Goal: Task Accomplishment & Management: Complete application form

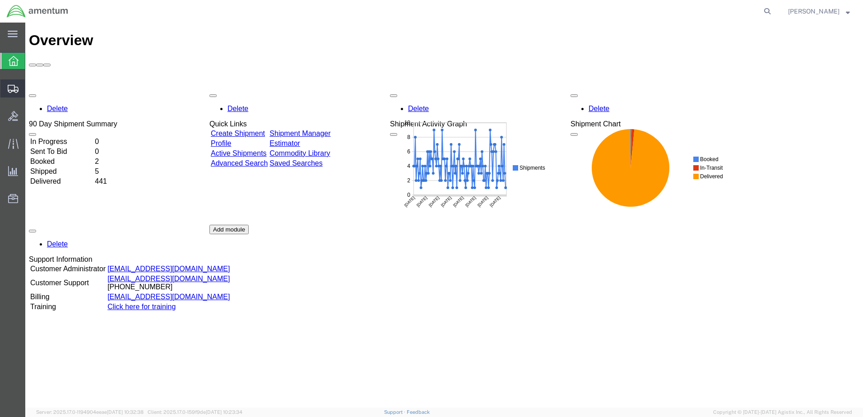
click at [0, 0] on span "Create Shipment" at bounding box center [0, 0] width 0 height 0
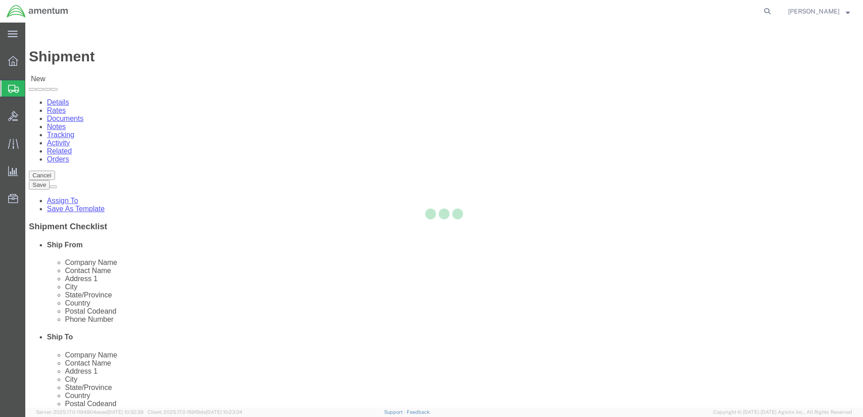
select select
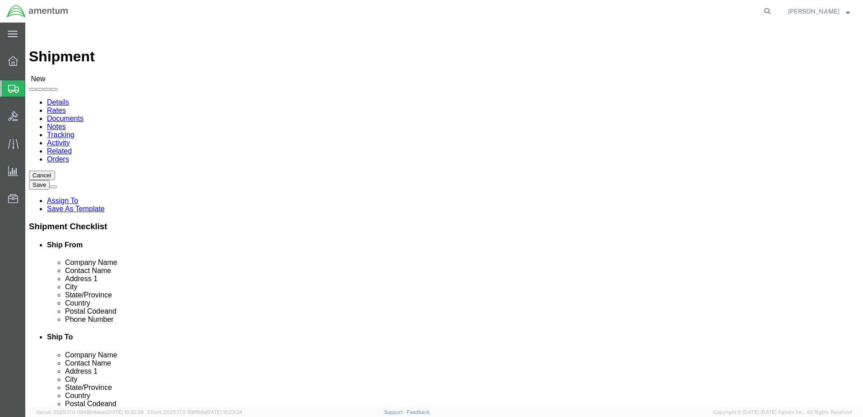
click input "text"
type input "[PERSON_NAME]"
click p "- AMENTUM SERVICES - ([PERSON_NAME]) [STREET_ADDRESS][PERSON_NAME]"
select select "FL"
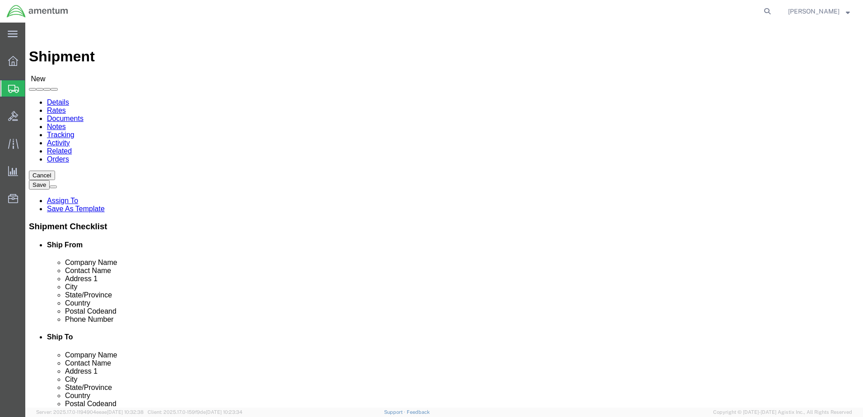
type input "[PERSON_NAME]"
click input "text"
type input "QU"
click p "- Amentum Services - ([PERSON_NAME]) HANGAR 1 ROOM 1-5-5, NAS LEMOORE T-34 SUPP…"
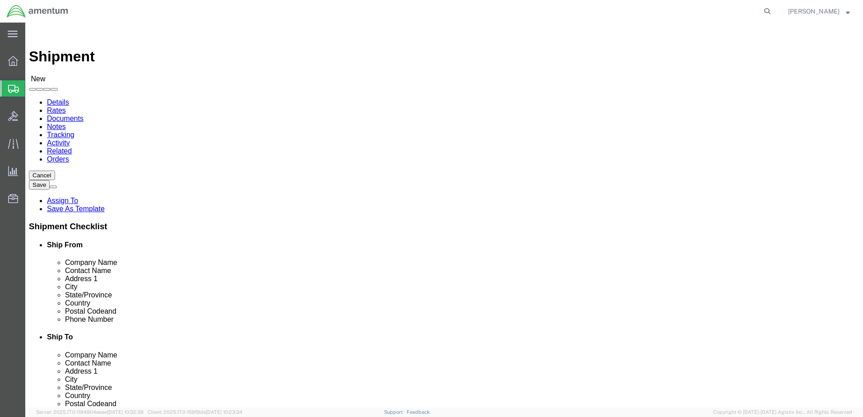
select select "CA"
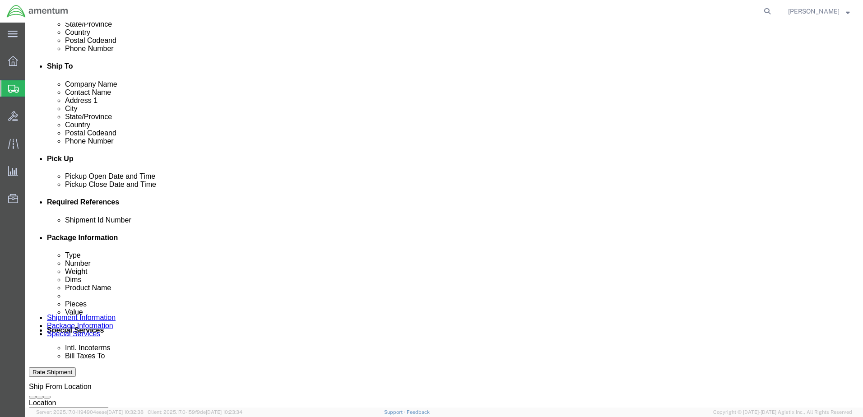
type input "[PERSON_NAME]"
click button "Add reference"
click div "[DATE] 2:00 PM"
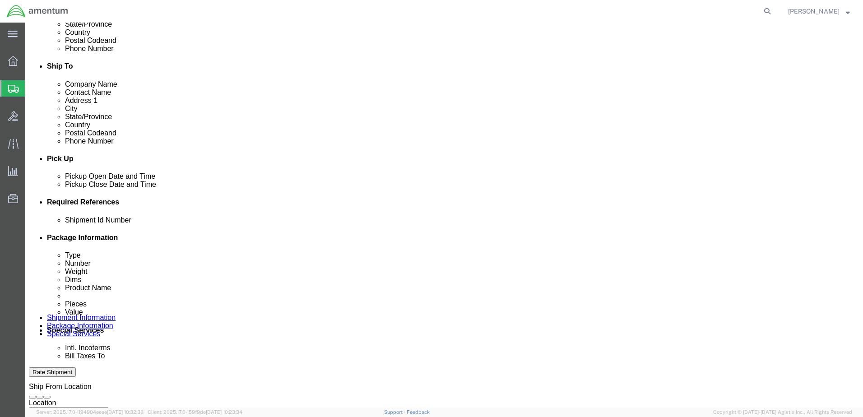
type input "3:00 PM"
click button "Apply"
click div
click input "4:00 PM"
type input "7:00 AM"
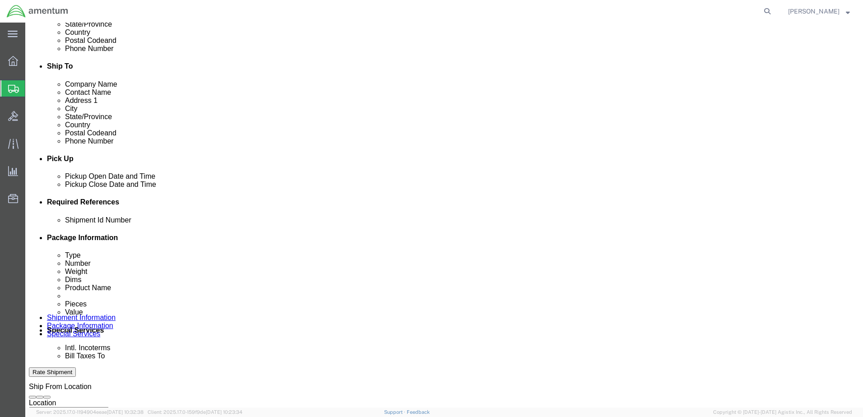
click button "Apply"
click div
type input "3:00 PM"
click button "Apply"
click select "Select Account Type Activity ID Airline Appointment Number ASN Batch Request # …"
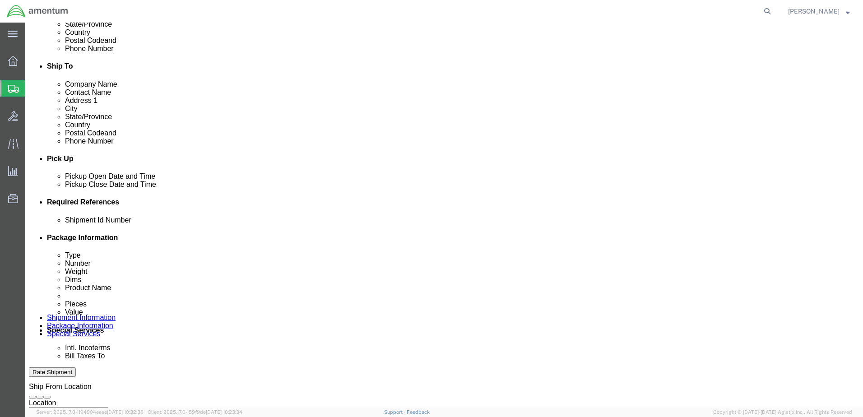
select select "DEPT"
click select "Select Account Type Activity ID Airline Appointment Number ASN Batch Request # …"
select select "PROJNUM"
click select "Select Account Type Activity ID Airline Appointment Number ASN Batch Request # …"
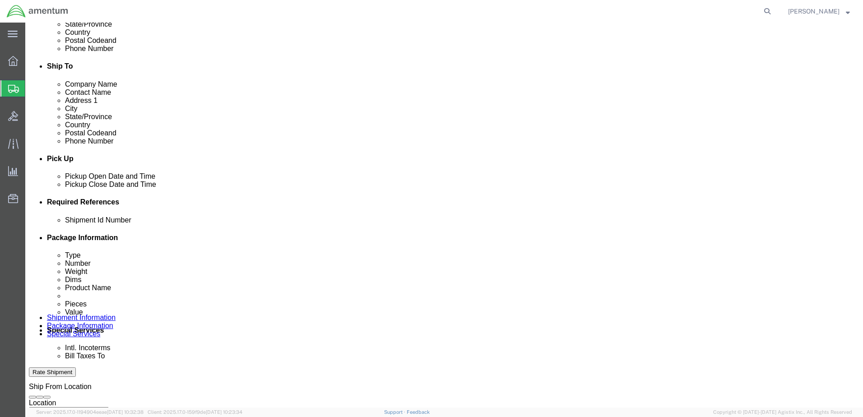
click select "Select Account Type Activity ID Airline Appointment Number ASN Batch Request # …"
select select "PCKSLIP"
click select "Select Account Type Activity ID Airline Appointment Number ASN Batch Request # …"
click input "text"
type input "6000"
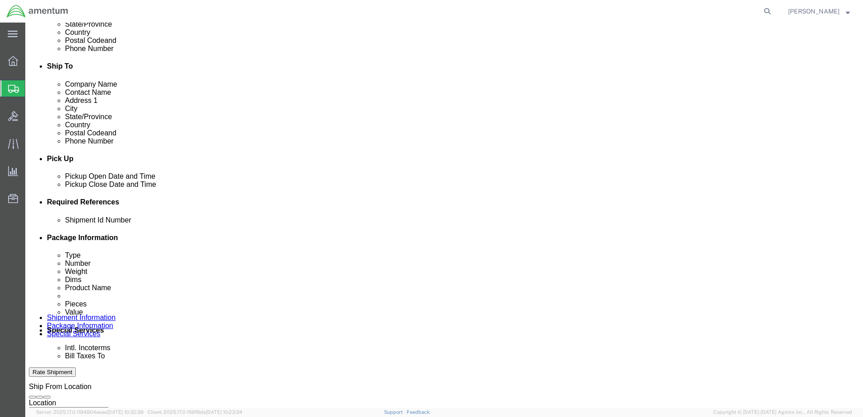
click input "text"
type input "T44"
click input "text"
type input "6097.5.034.02.C.FU.0.23L.E00"
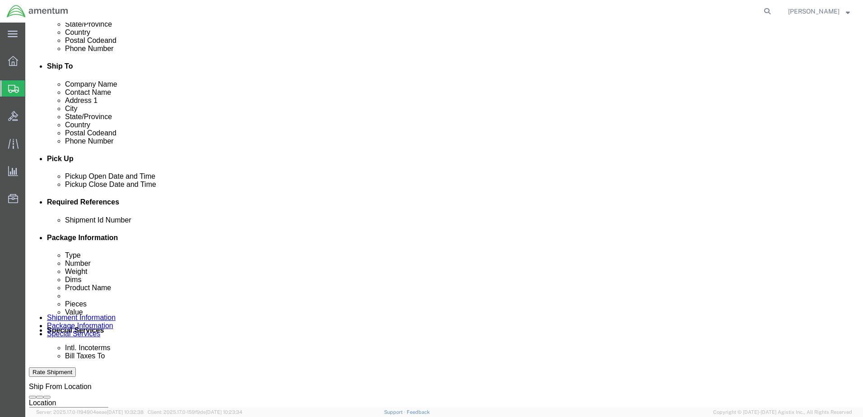
click input "text"
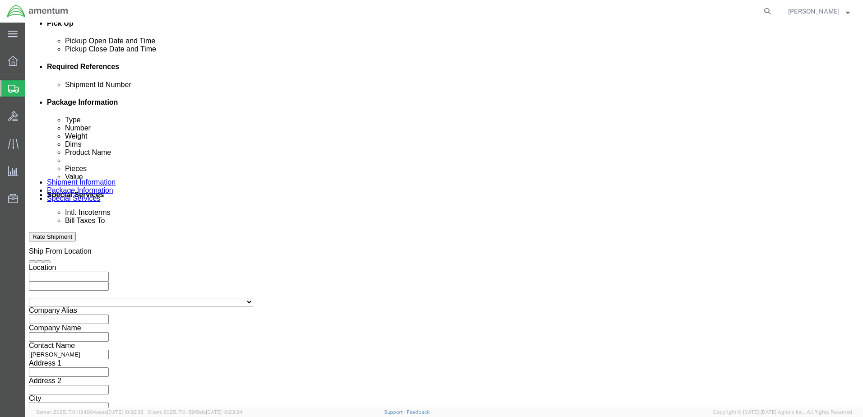
scroll to position [407, 0]
type input "157285"
click button "Continue"
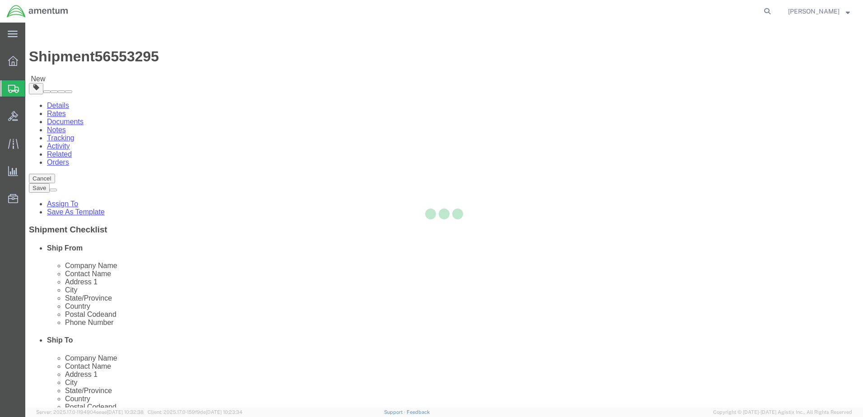
select select "CBOX"
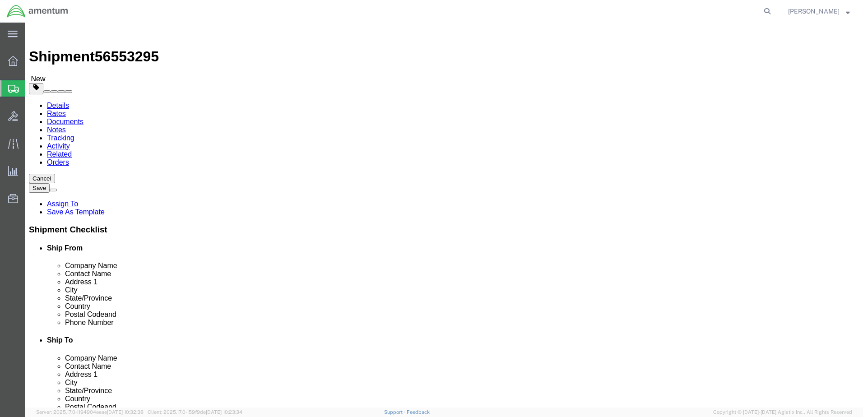
click input "text"
type input "26"
type input "12"
click input "0.00"
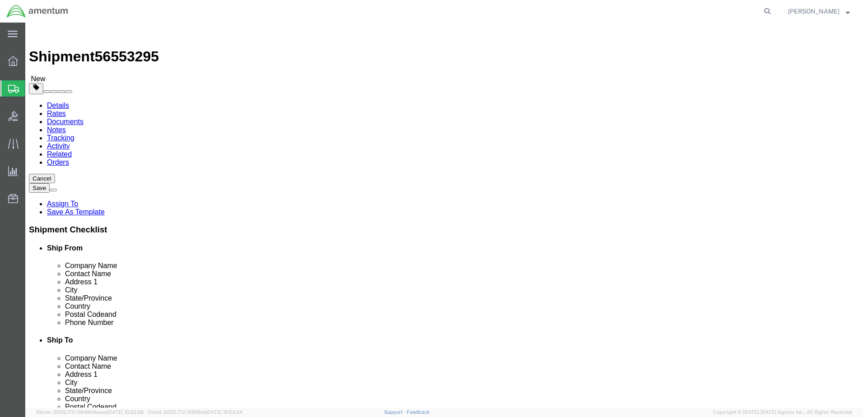
type input "20.00"
click link "Add Content"
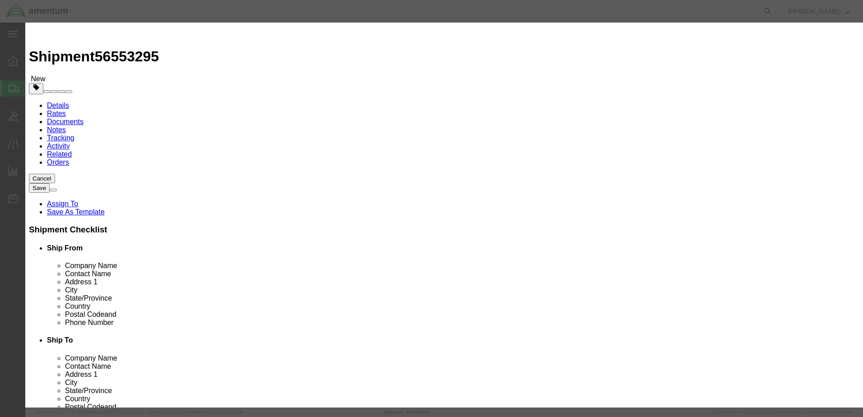
click input "text"
type input "A/C PARTS"
click input "0"
drag, startPoint x: 275, startPoint y: 85, endPoint x: 261, endPoint y: 88, distance: 13.4
click div "0"
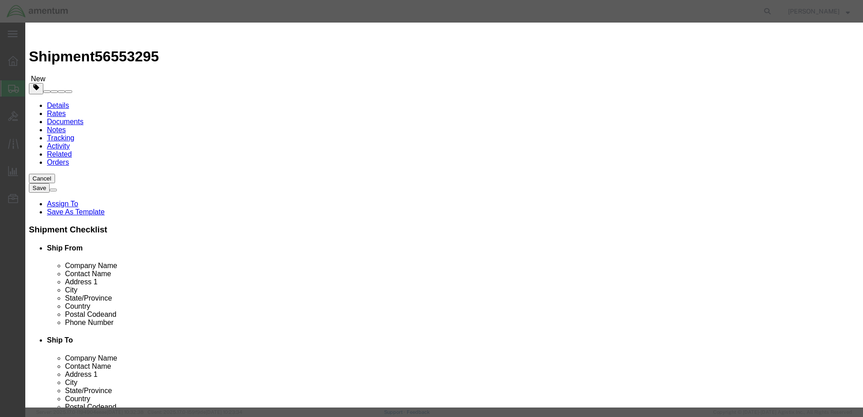
type input "4"
click label "Pieces"
click input "text"
type input "20000"
click button "Save & Close"
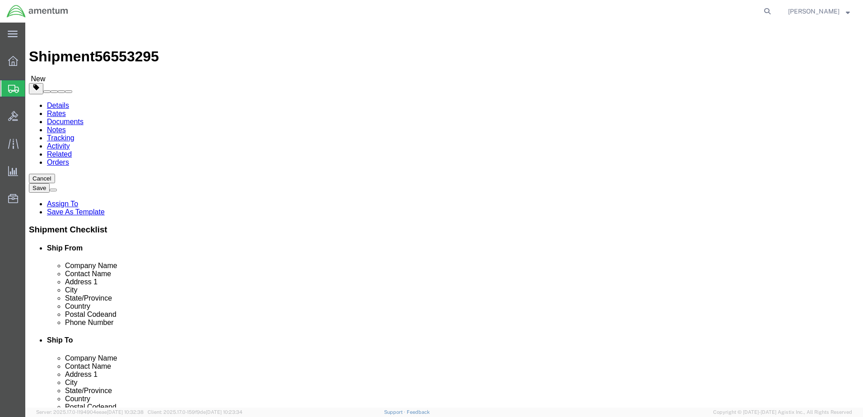
click link "Add Package"
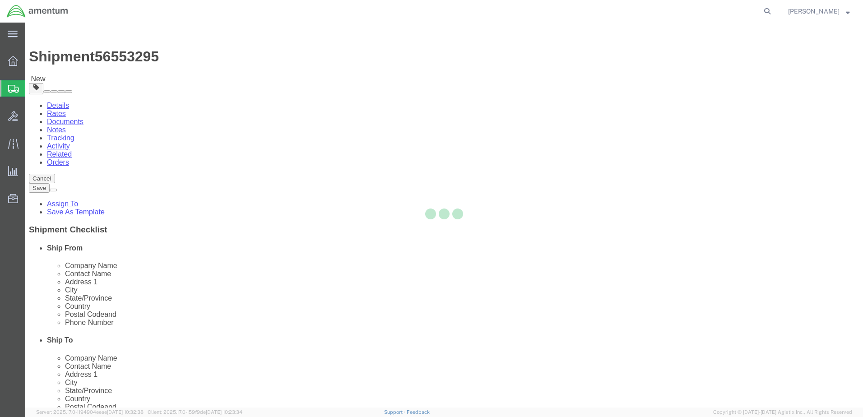
select select "CBOX"
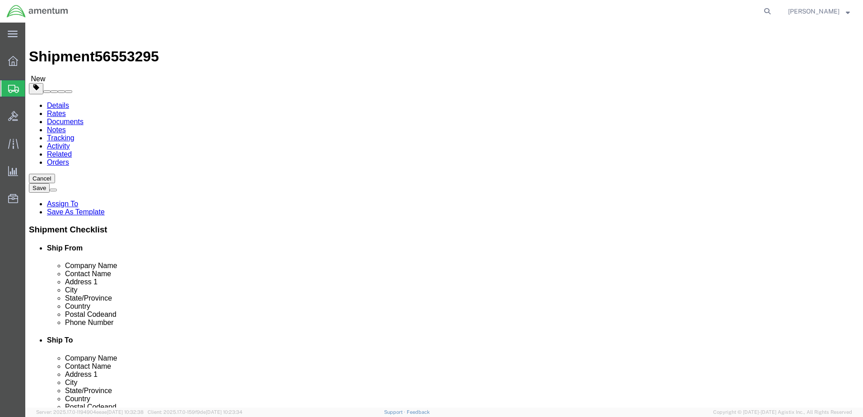
click input "text"
type input "20"
type input "15"
click input "0.00"
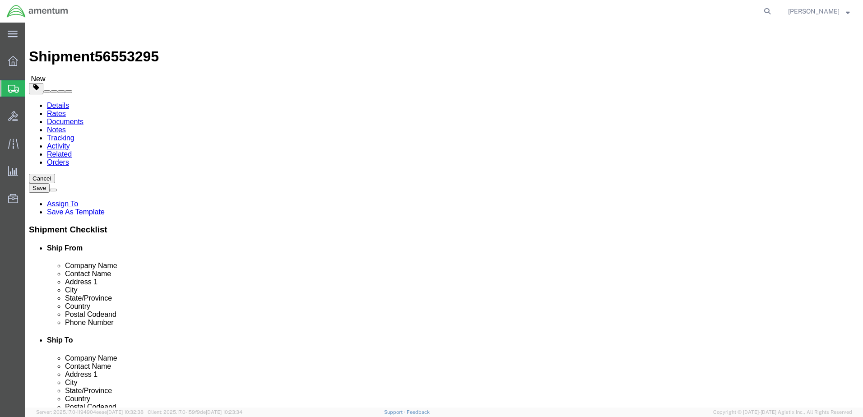
type input "32.00"
click link "Add Content"
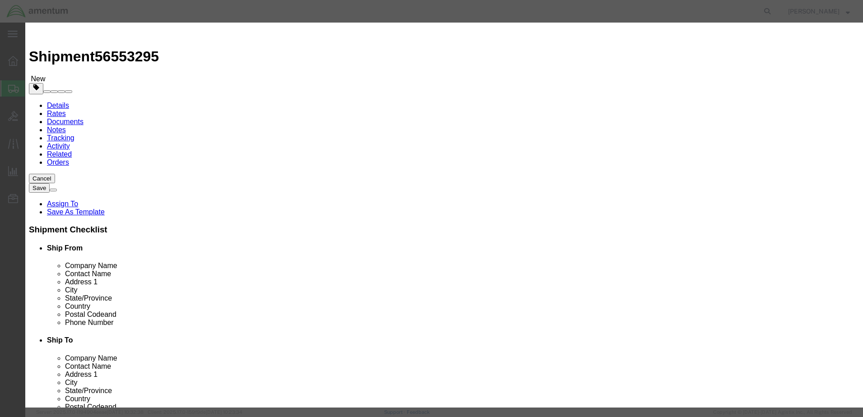
click input "text"
type input "MAIN TIRE ASSY"
drag, startPoint x: 278, startPoint y: 87, endPoint x: 257, endPoint y: 83, distance: 21.1
click div "0"
type input "1"
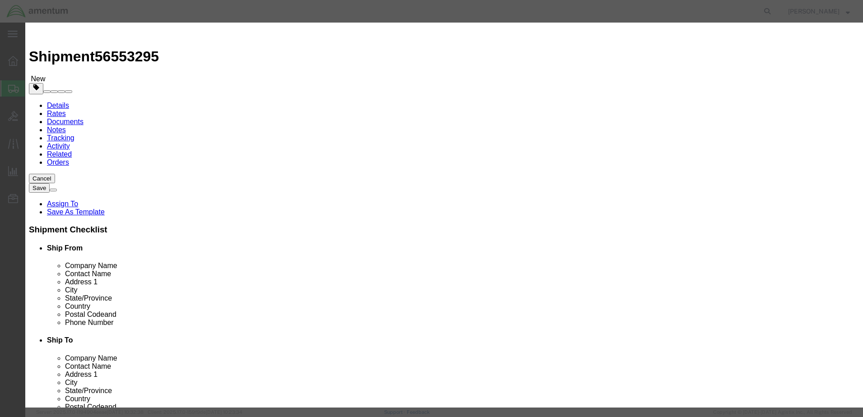
click input "text"
type input "2000"
click button "Save & Close"
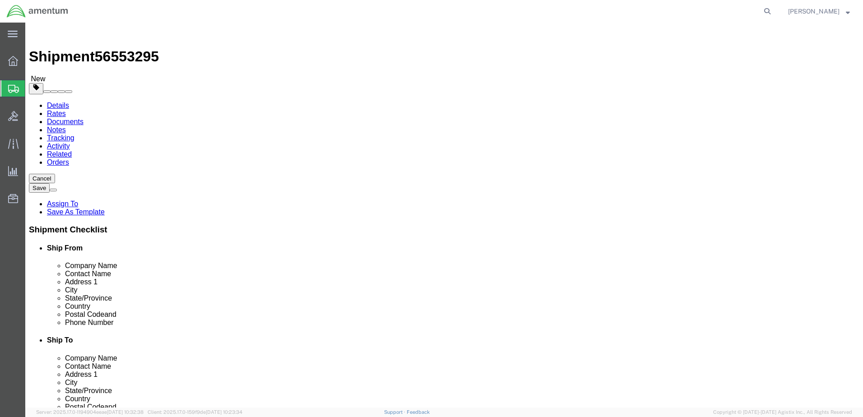
click button "Rate Shipment"
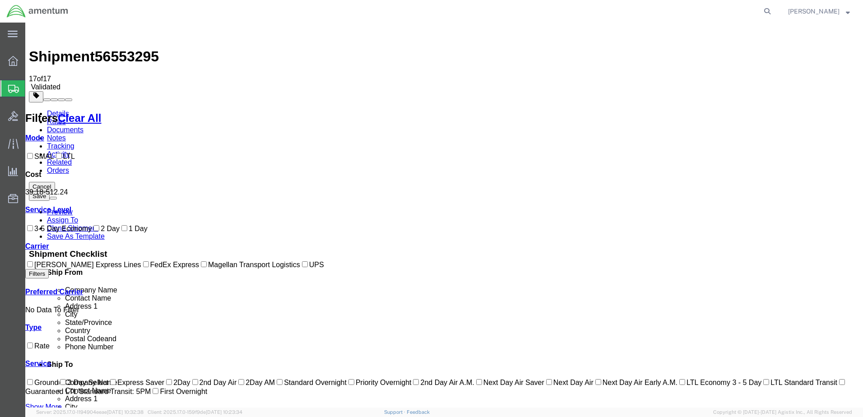
checkbox input "true"
